Goal: Communication & Community: Answer question/provide support

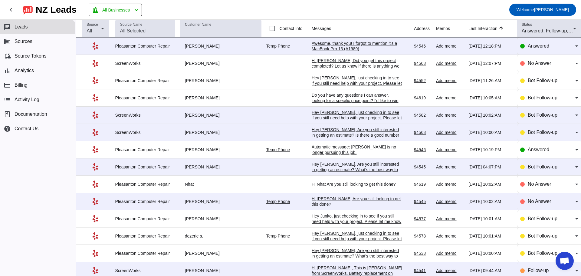
click at [334, 44] on div "Awesome, thank you! I forgot to mention it's a MacBook Pro 13 (A1989)" at bounding box center [357, 46] width 91 height 11
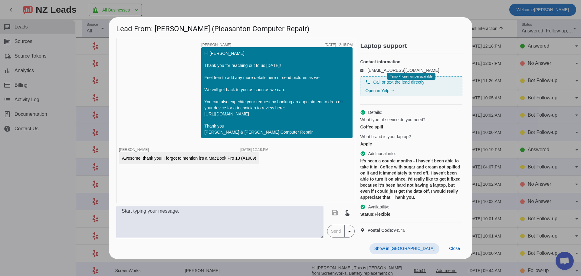
click at [238, 59] on div "Hi [PERSON_NAME], Thank you for reaching out to us [DATE]! Feel free to add any…" at bounding box center [276, 92] width 145 height 85
click at [213, 180] on div "timer close Gabe Z. 8/27/2025, 12:15:PM Hi Chelsea, Thank you for reaching out …" at bounding box center [235, 120] width 239 height 165
click at [177, 112] on div "timer close Gabe Z. 8/27/2025, 12:15:PM Hi Chelsea, Thank you for reaching out …" at bounding box center [235, 120] width 239 height 165
click at [279, 183] on div "timer close Gabe Z. 8/27/2025, 12:15:PM Hi Chelsea, Thank you for reaching out …" at bounding box center [235, 120] width 239 height 165
click at [165, 100] on div "timer close Gabe Z. 8/27/2025, 12:15:PM Hi Chelsea, Thank you for reaching out …" at bounding box center [235, 120] width 239 height 165
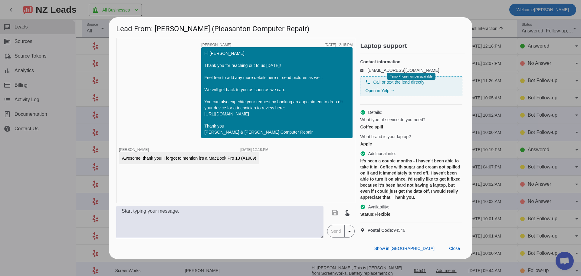
click at [248, 157] on div "Awesome, thank you! I forgot to mention it's a MacBook Pro 13 (A1989)" at bounding box center [189, 158] width 134 height 6
click at [150, 226] on textarea at bounding box center [219, 222] width 207 height 32
click at [181, 234] on textarea "Hi Chelsea, If you can bring it into" at bounding box center [219, 222] width 207 height 32
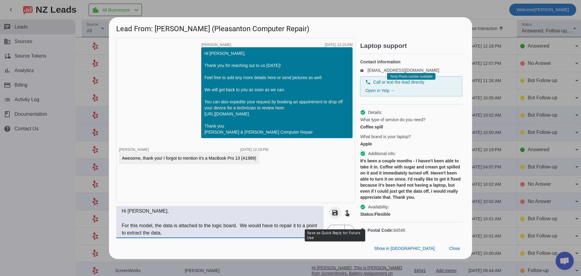
type textarea "Hi Chelsea, For this model, the data is attached to the logic board. We would h…"
click at [334, 216] on mat-icon "save" at bounding box center [335, 212] width 7 height 7
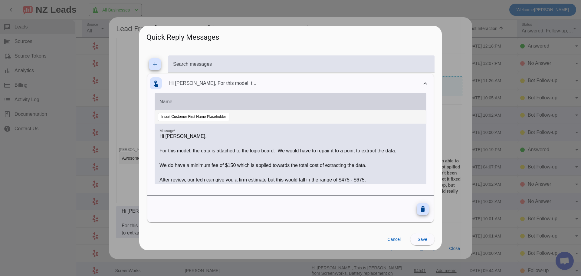
click at [205, 99] on div "Name" at bounding box center [291, 101] width 262 height 17
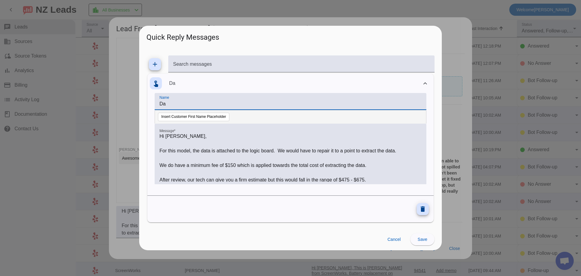
type input "D"
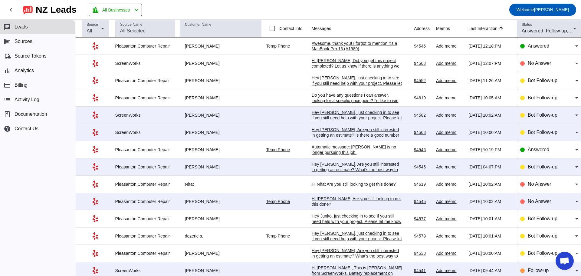
click at [312, 47] on div "Awesome, thank you! I forgot to mention it's a MacBook Pro 13 (A1989)" at bounding box center [357, 46] width 91 height 11
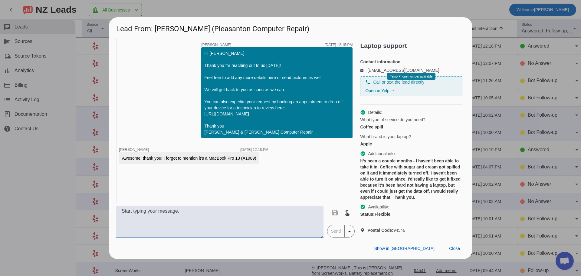
click at [152, 225] on textarea at bounding box center [219, 222] width 207 height 32
type textarea "Hi [PERSON_NAME], For this model, the drive is attached to the logic board. We …"
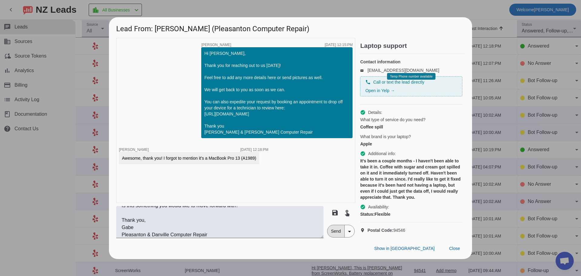
click at [334, 237] on span "Send" at bounding box center [336, 231] width 17 height 12
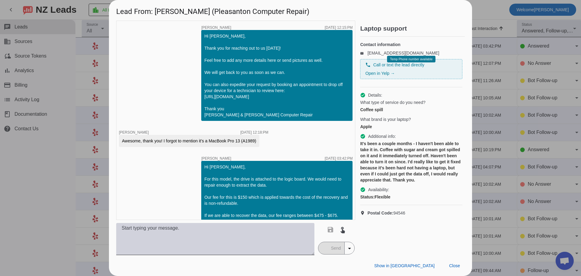
scroll to position [55, 0]
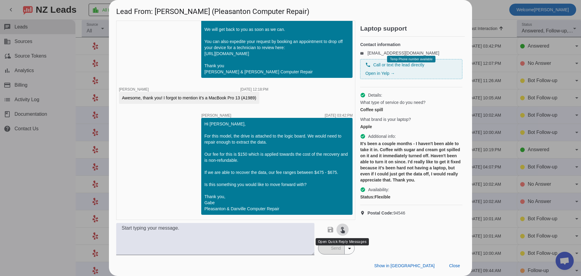
click at [343, 231] on mat-icon "touch_app" at bounding box center [342, 229] width 7 height 7
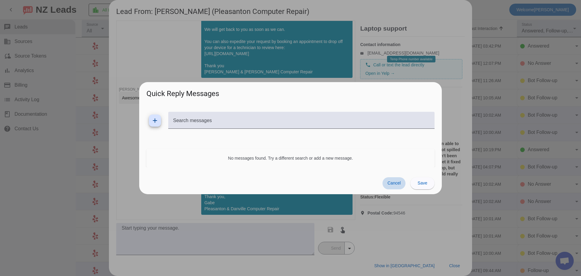
click at [395, 185] on span "Cancel" at bounding box center [394, 182] width 13 height 5
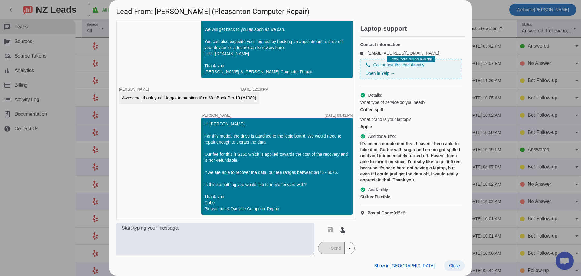
click at [456, 266] on span "Close" at bounding box center [454, 265] width 11 height 5
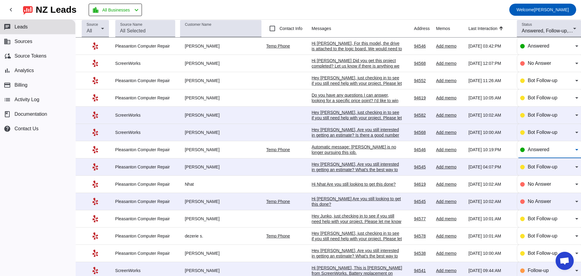
click at [573, 153] on icon at bounding box center [576, 149] width 7 height 7
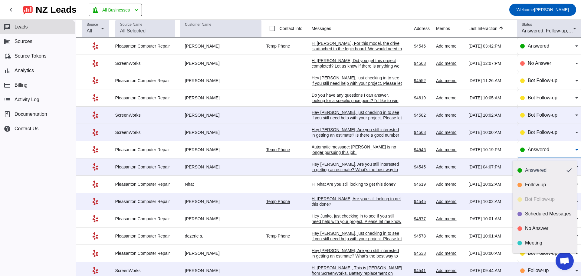
scroll to position [14, 0]
click at [535, 242] on div "Done" at bounding box center [548, 243] width 47 height 6
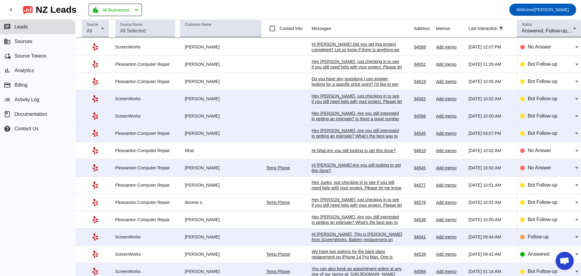
scroll to position [30, 0]
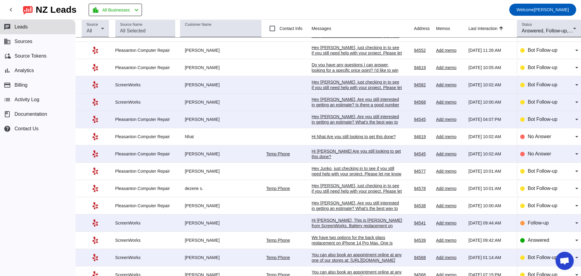
click at [361, 247] on div "We have two options for the back glass replacement on iPhone 14 Pro Max. One is…" at bounding box center [357, 270] width 91 height 71
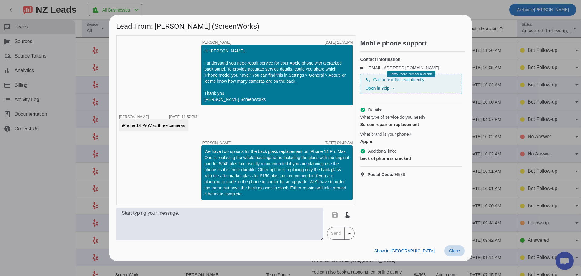
click at [454, 253] on button "Close" at bounding box center [455, 250] width 21 height 11
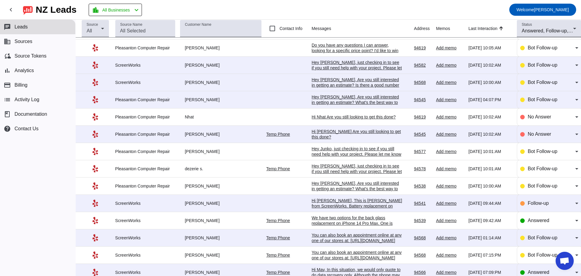
scroll to position [61, 0]
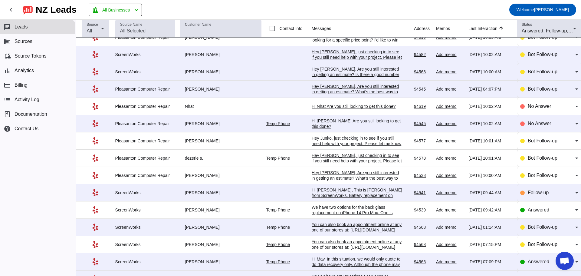
click at [358, 218] on div "We have two options for the back glass replacement on iPhone 14 Pro Max. One is…" at bounding box center [357, 239] width 91 height 71
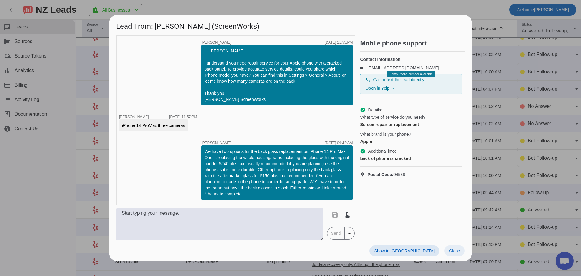
click at [456, 247] on span at bounding box center [455, 250] width 21 height 11
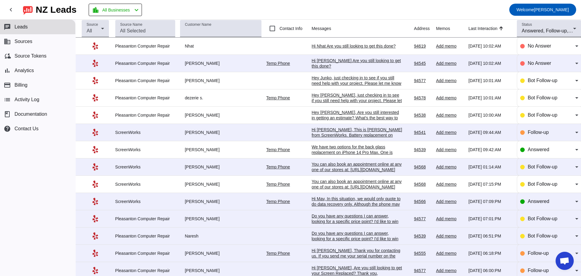
scroll to position [121, 0]
click at [354, 208] on div "Hi Mav, In this situation, we would only quote to do data recovery only. Althou…" at bounding box center [357, 223] width 91 height 55
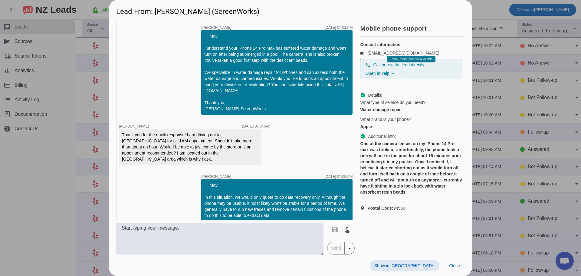
scroll to position [43, 0]
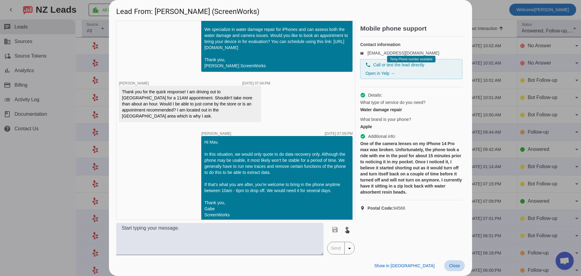
drag, startPoint x: 456, startPoint y: 266, endPoint x: 451, endPoint y: 274, distance: 9.2
click at [456, 266] on span "Close" at bounding box center [454, 265] width 11 height 5
